Goal: Task Accomplishment & Management: Use online tool/utility

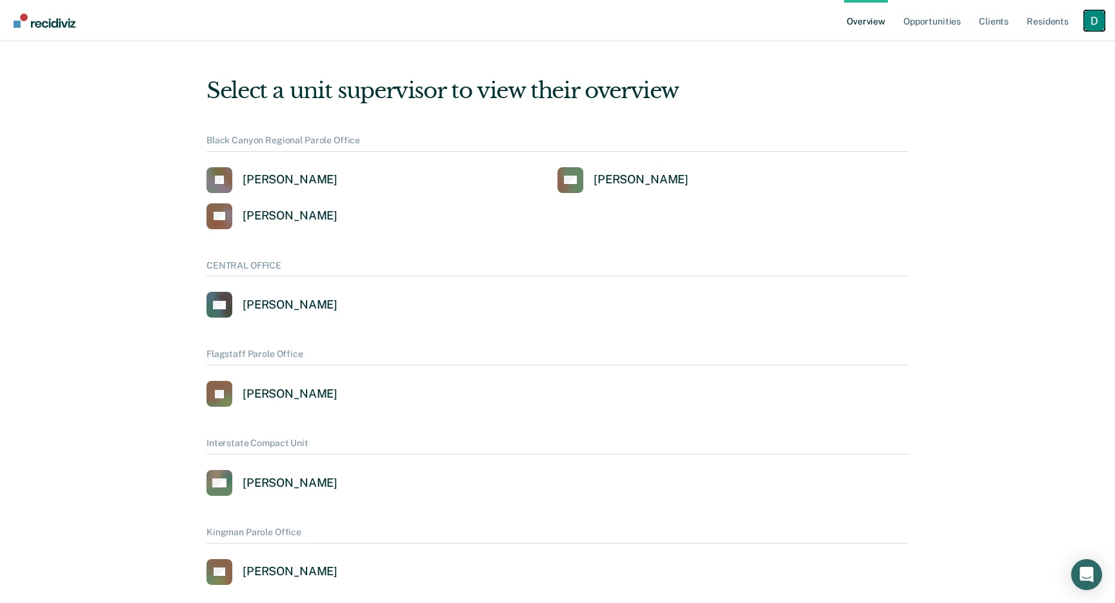
click at [1088, 27] on div "Profile dropdown button" at bounding box center [1094, 20] width 21 height 21
click at [1048, 50] on link "Profile" at bounding box center [1043, 51] width 104 height 11
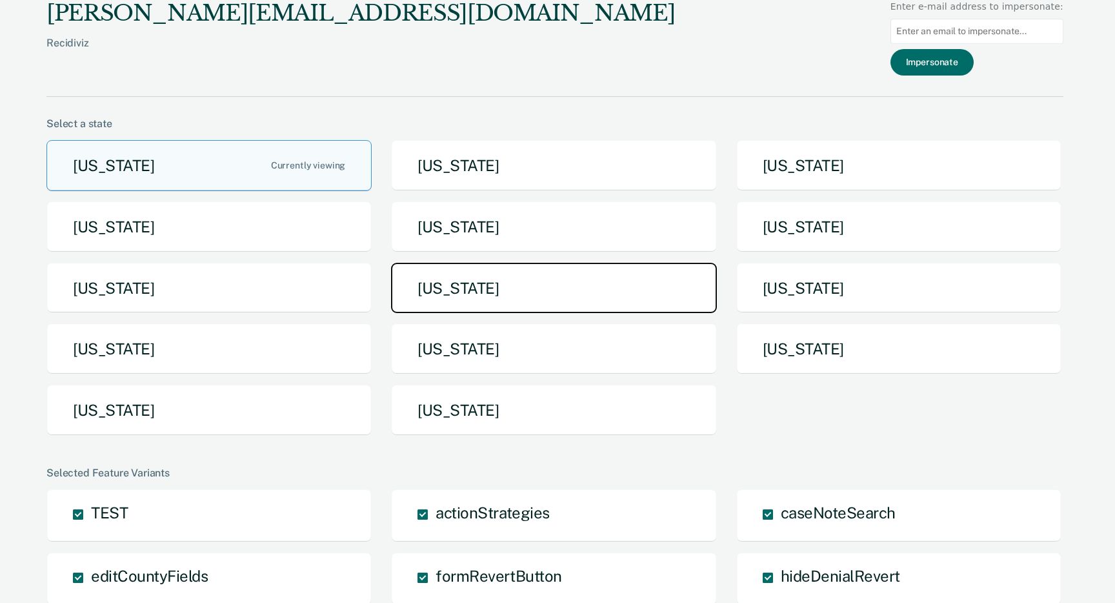
click at [463, 306] on button "[US_STATE]" at bounding box center [553, 288] width 325 height 51
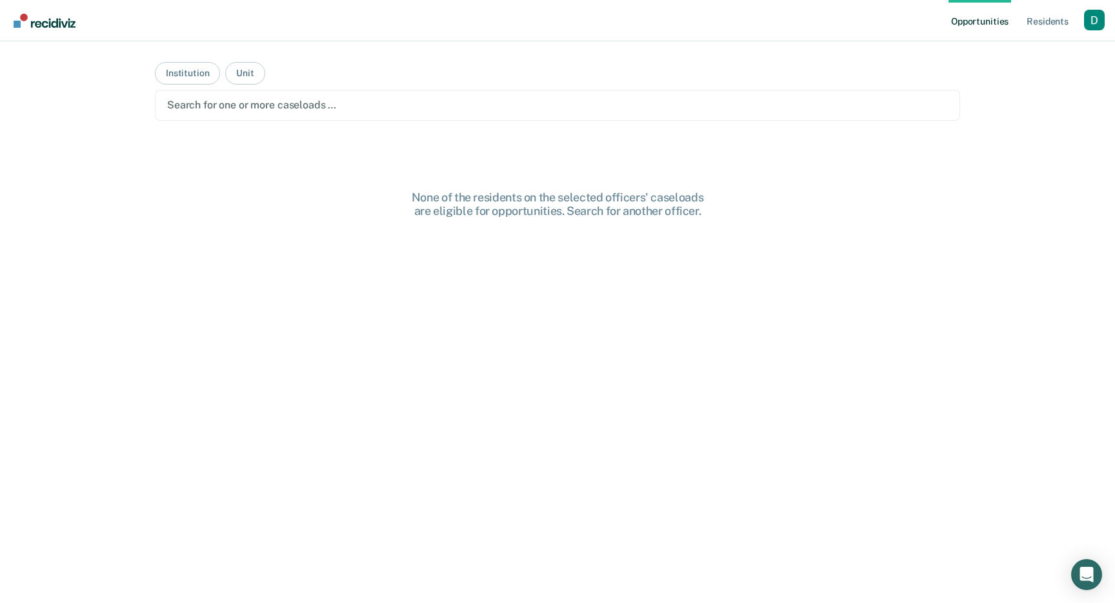
click at [331, 109] on div at bounding box center [557, 104] width 781 height 15
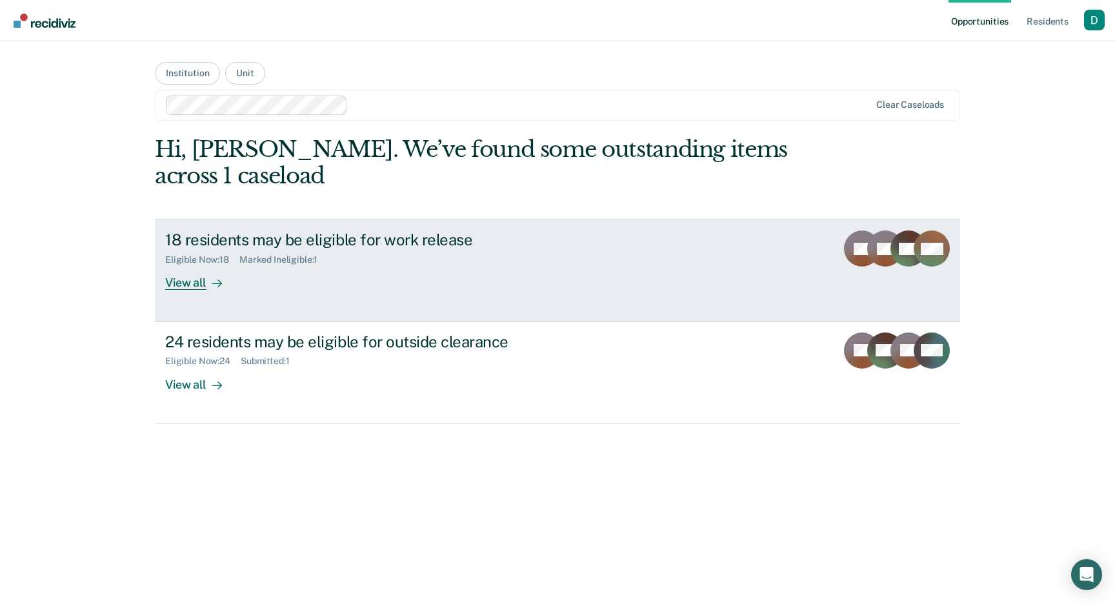
click at [221, 280] on icon at bounding box center [217, 283] width 10 height 10
